Goal: Navigation & Orientation: Find specific page/section

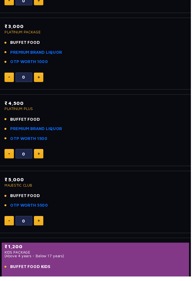
scroll to position [235, 0]
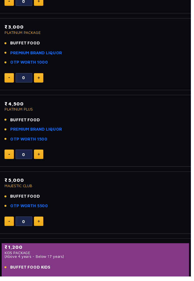
click at [22, 131] on link "PREMIUM BRAND LIQUOR" at bounding box center [36, 131] width 53 height 6
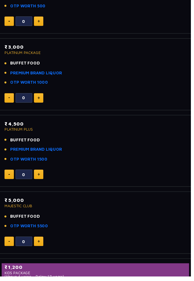
scroll to position [218, 0]
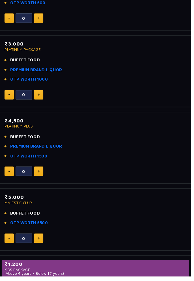
click at [19, 147] on link "PREMIUM BRAND LIQUOR" at bounding box center [36, 148] width 53 height 6
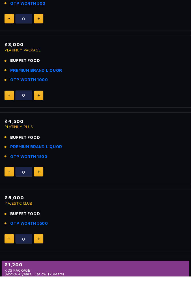
scroll to position [217, 0]
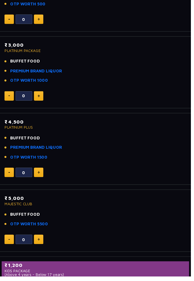
click at [22, 149] on link "PREMIUM BRAND LIQUOR" at bounding box center [36, 150] width 53 height 6
